Goal: Task Accomplishment & Management: Complete application form

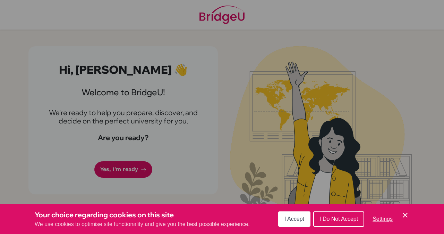
click at [302, 206] on div "Your choice regarding cookies on this site We use cookies to optimise site func…" at bounding box center [222, 219] width 444 height 30
click at [297, 214] on button "I Accept" at bounding box center [294, 218] width 32 height 15
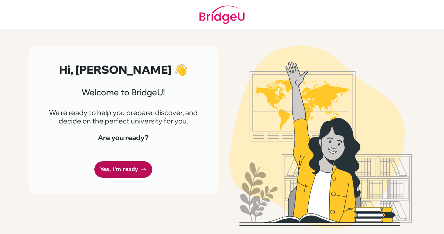
click at [140, 175] on link "Yes, I'm ready" at bounding box center [123, 169] width 58 height 16
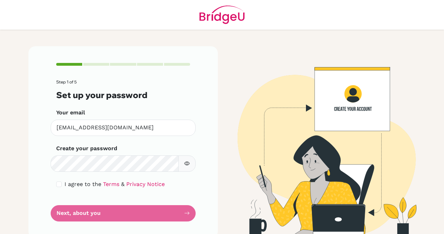
click at [82, 186] on span "I agree to the" at bounding box center [83, 184] width 37 height 7
click at [75, 184] on span "I agree to the" at bounding box center [83, 184] width 37 height 7
click at [59, 183] on div "I agree to the Terms & Privacy Notice" at bounding box center [123, 184] width 134 height 8
click at [59, 183] on input "checkbox" at bounding box center [59, 184] width 6 height 6
checkbox input "true"
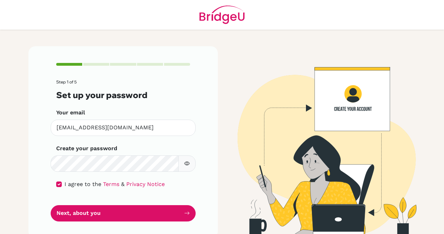
click at [184, 162] on icon "button" at bounding box center [187, 163] width 6 height 6
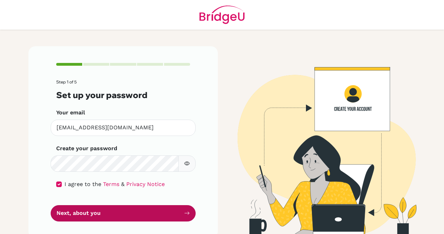
click at [169, 209] on button "Next, about you" at bounding box center [123, 213] width 145 height 16
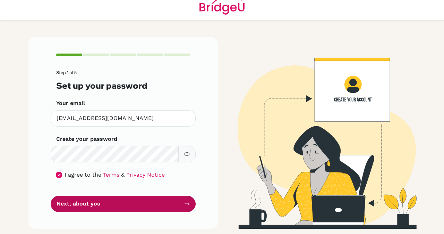
scroll to position [10, 0]
